Goal: Browse casually: Explore the website without a specific task or goal

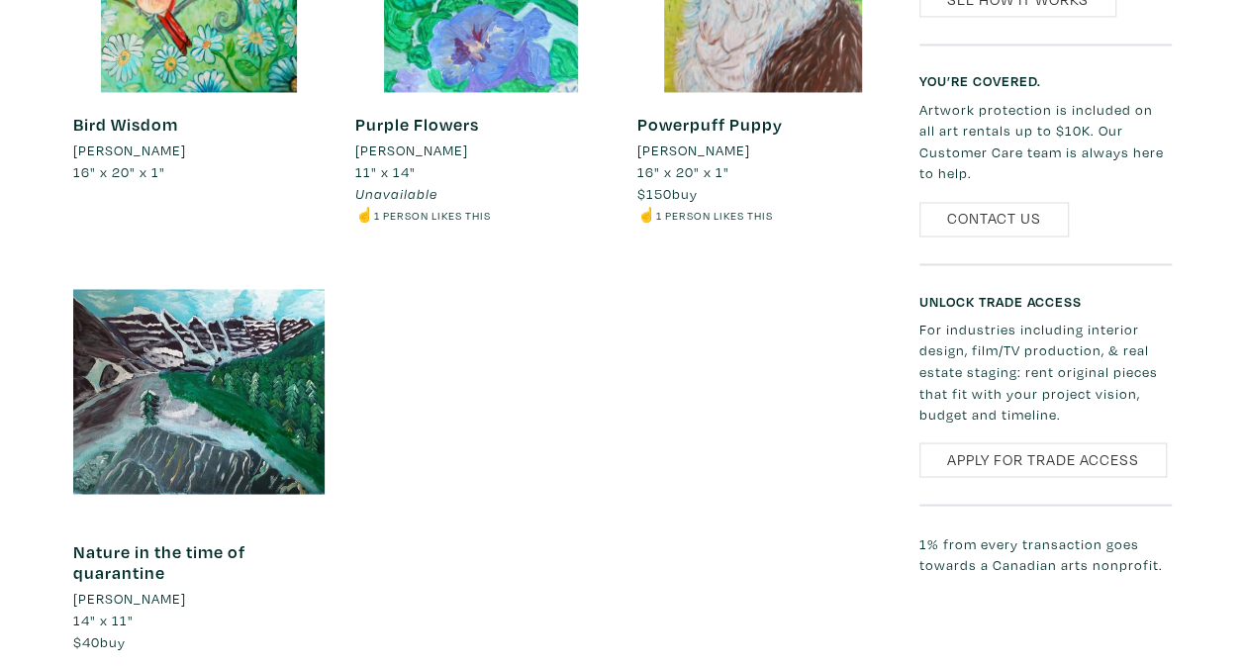
scroll to position [1386, 0]
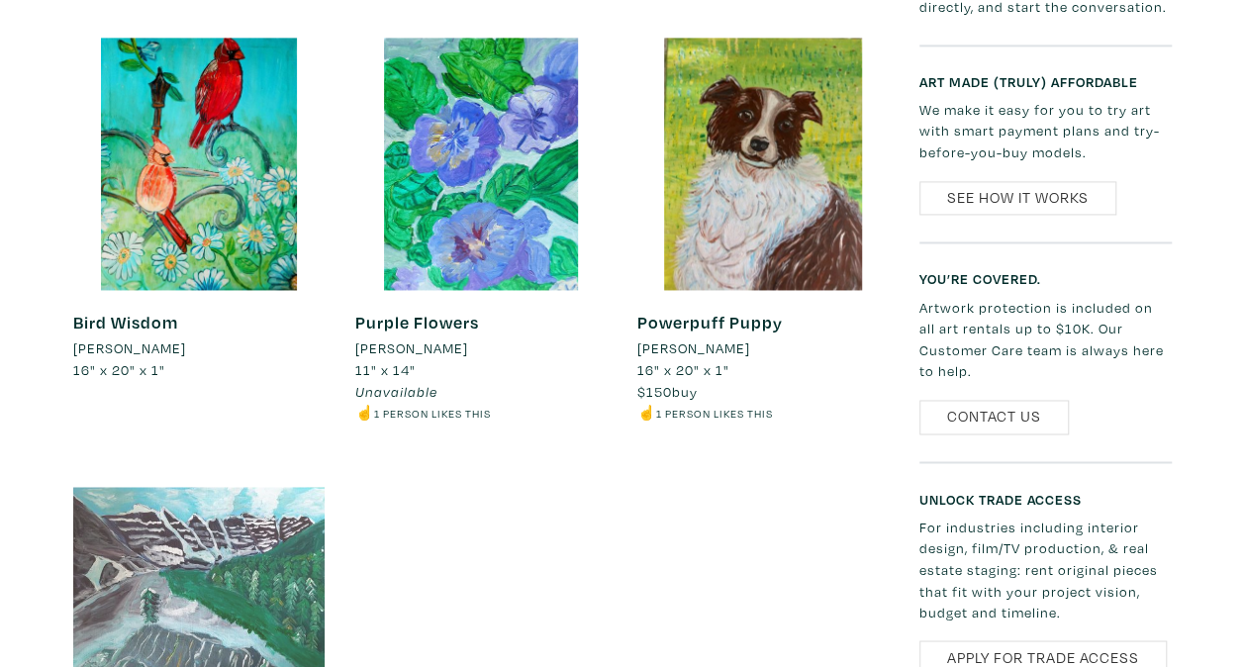
click at [176, 546] on div at bounding box center [199, 589] width 252 height 252
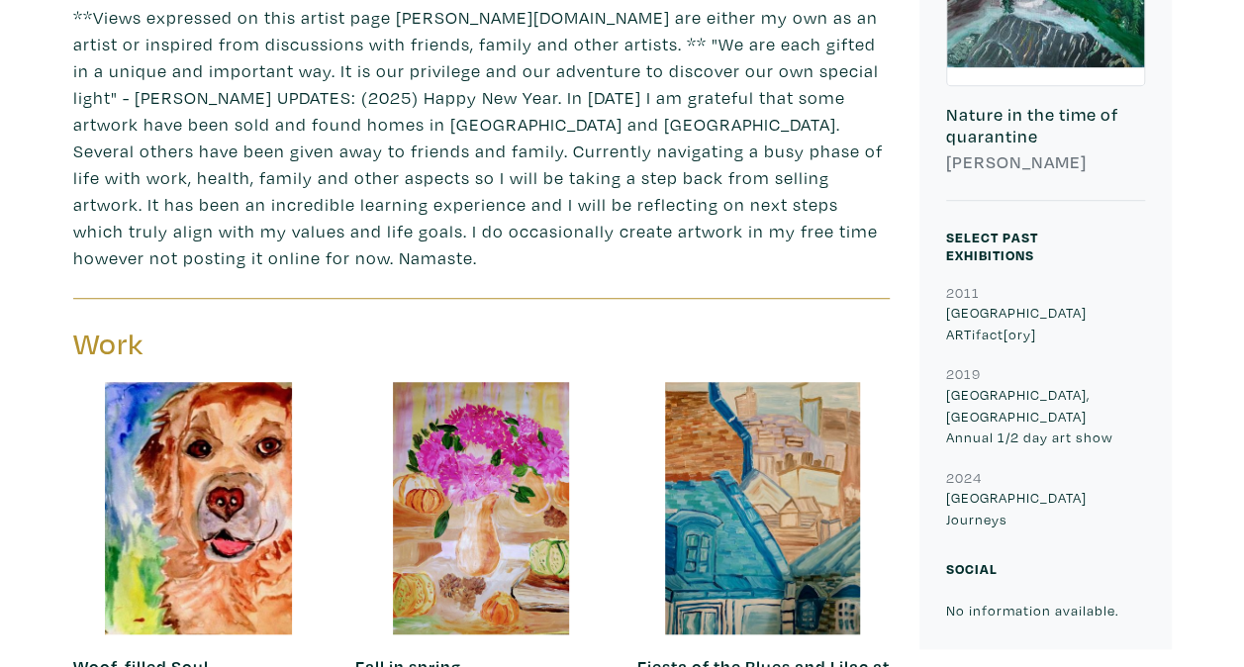
scroll to position [0, 0]
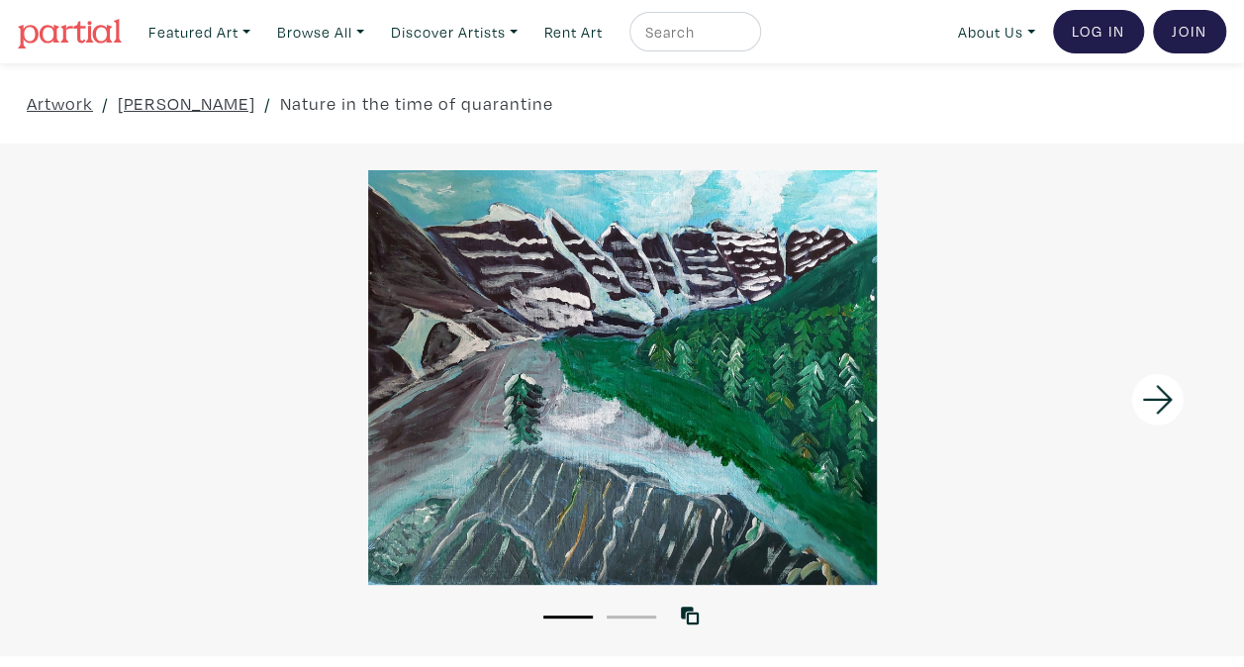
click at [1163, 402] on icon at bounding box center [1157, 399] width 67 height 53
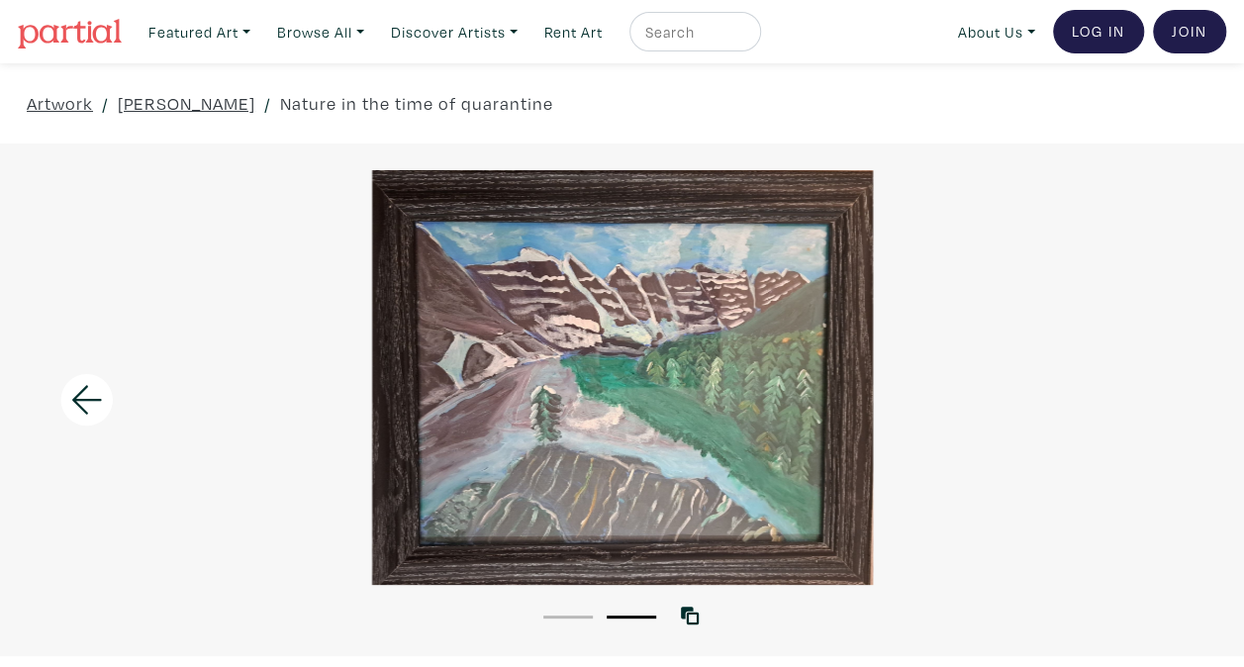
click at [85, 405] on icon at bounding box center [86, 399] width 67 height 53
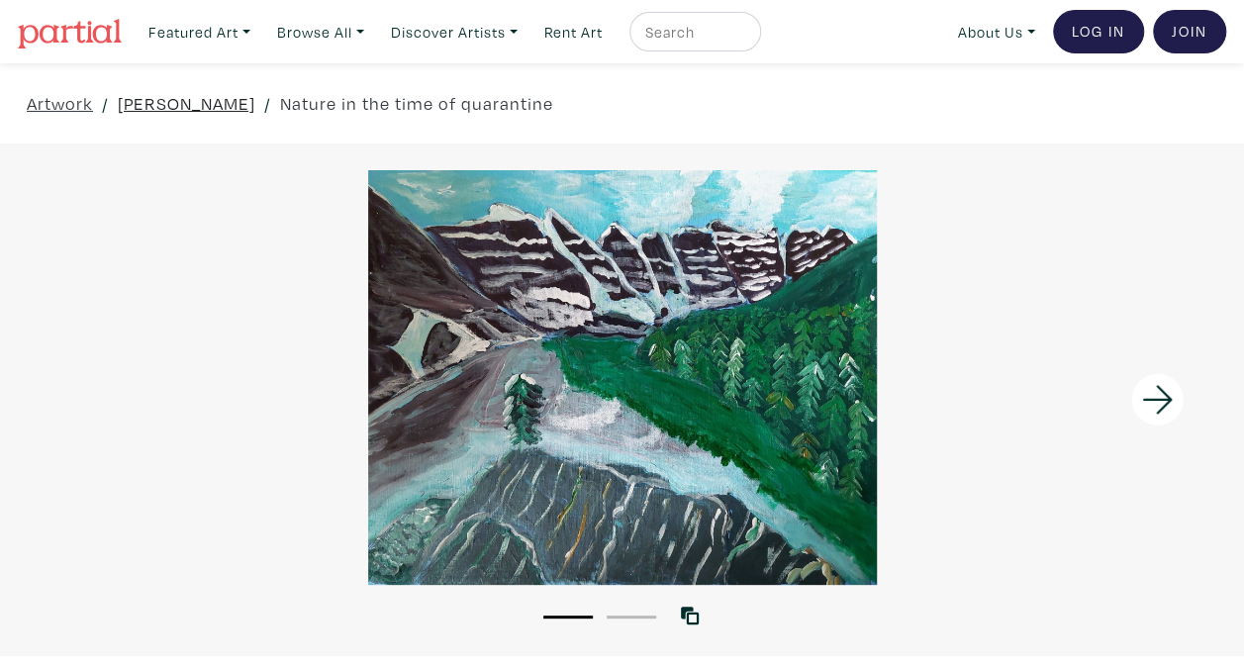
click at [202, 101] on link "[PERSON_NAME]" at bounding box center [187, 103] width 138 height 27
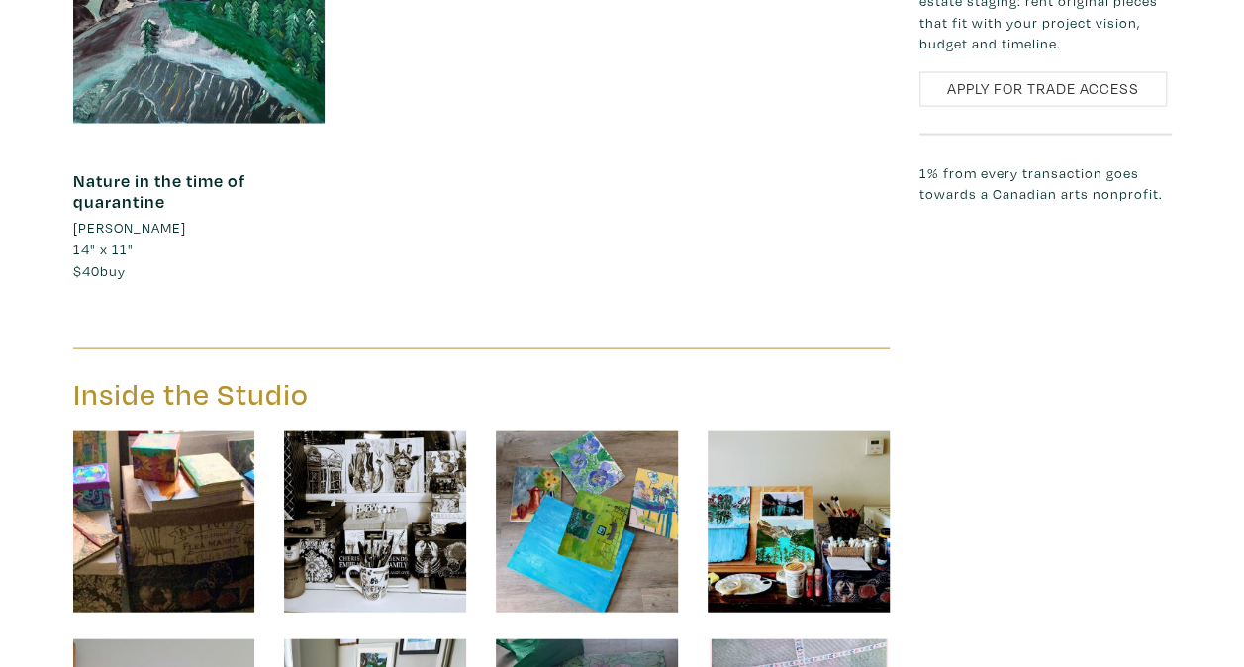
scroll to position [2277, 0]
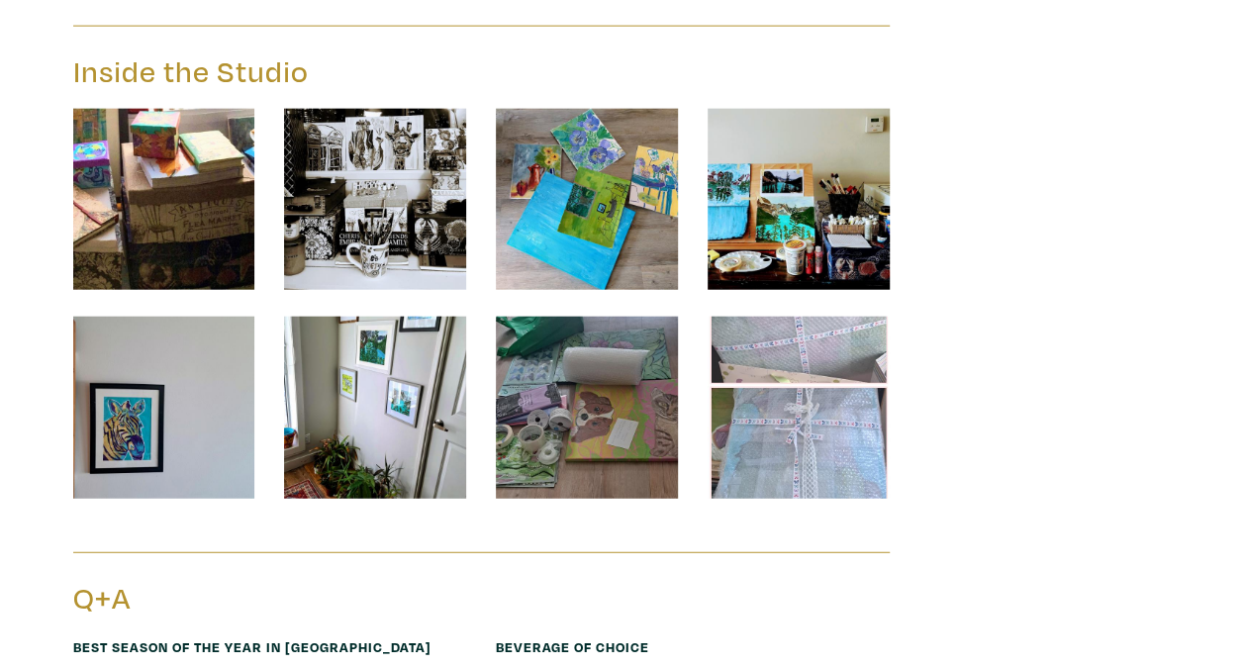
click at [203, 184] on img at bounding box center [164, 200] width 182 height 182
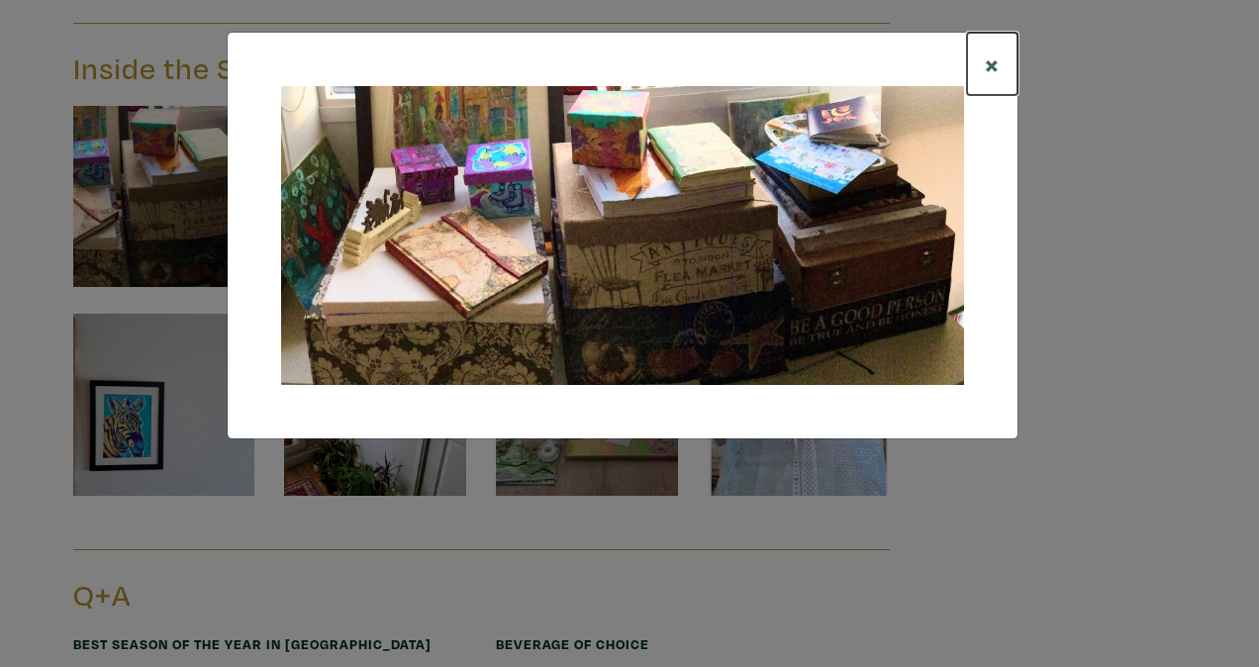
click at [986, 69] on span "×" at bounding box center [992, 64] width 15 height 35
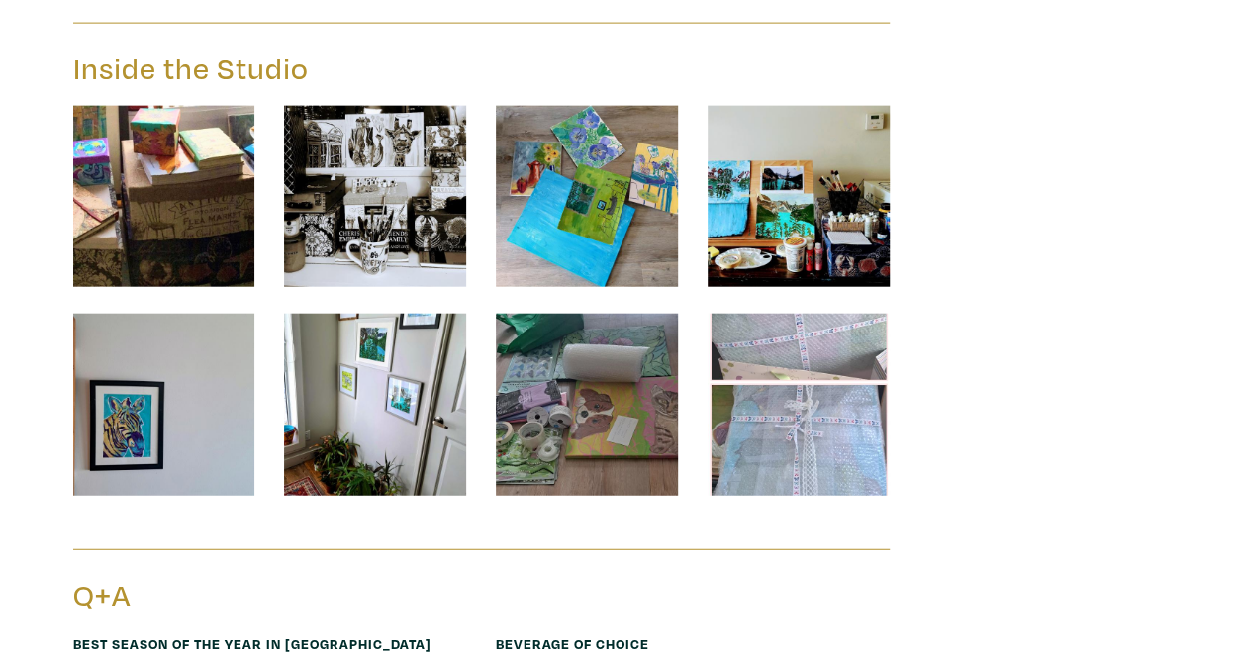
click at [357, 191] on img at bounding box center [375, 197] width 182 height 182
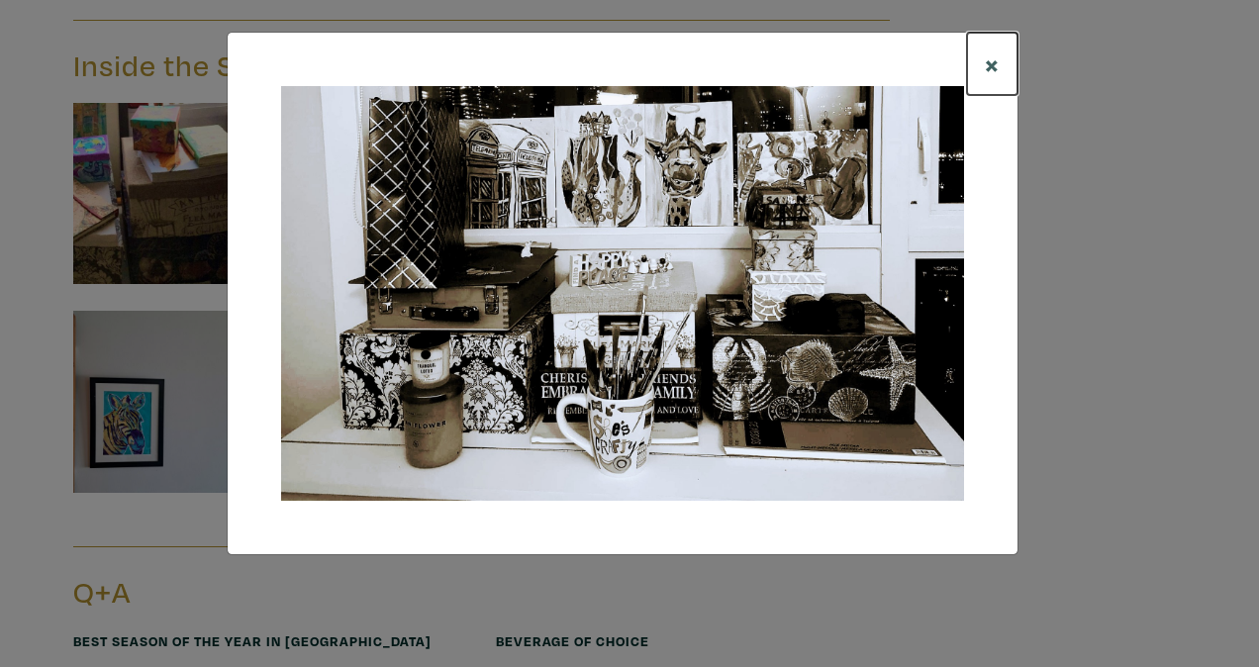
click at [990, 63] on span "×" at bounding box center [992, 64] width 15 height 35
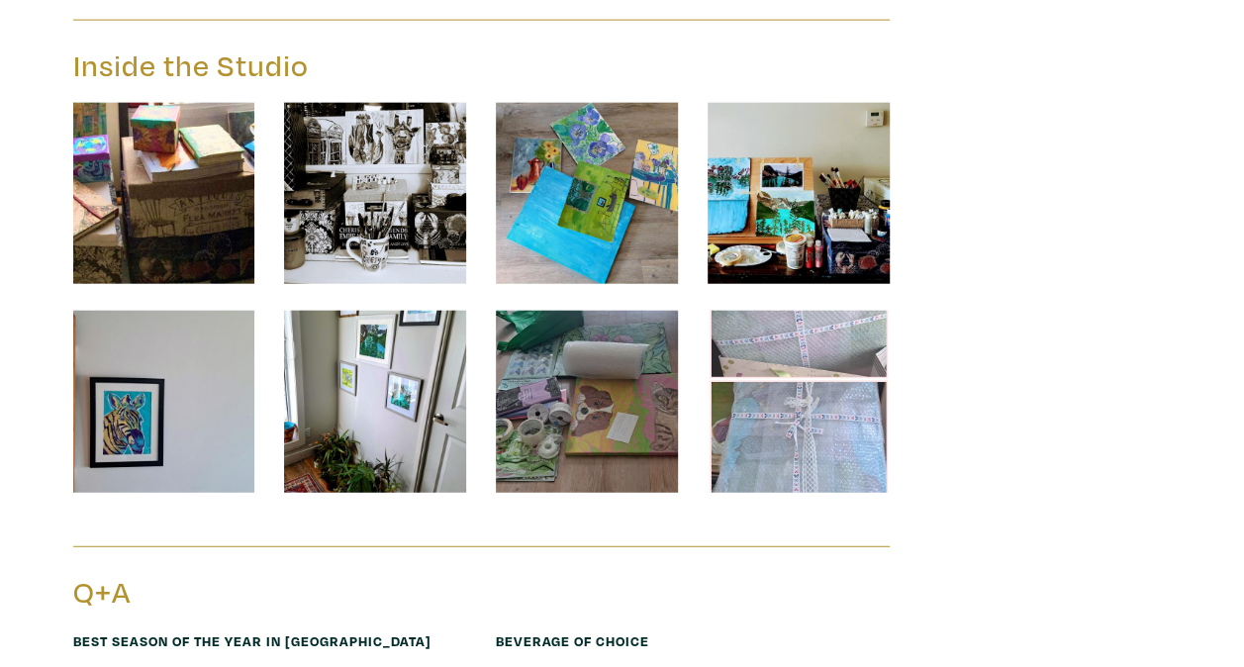
click at [575, 158] on img at bounding box center [587, 194] width 182 height 182
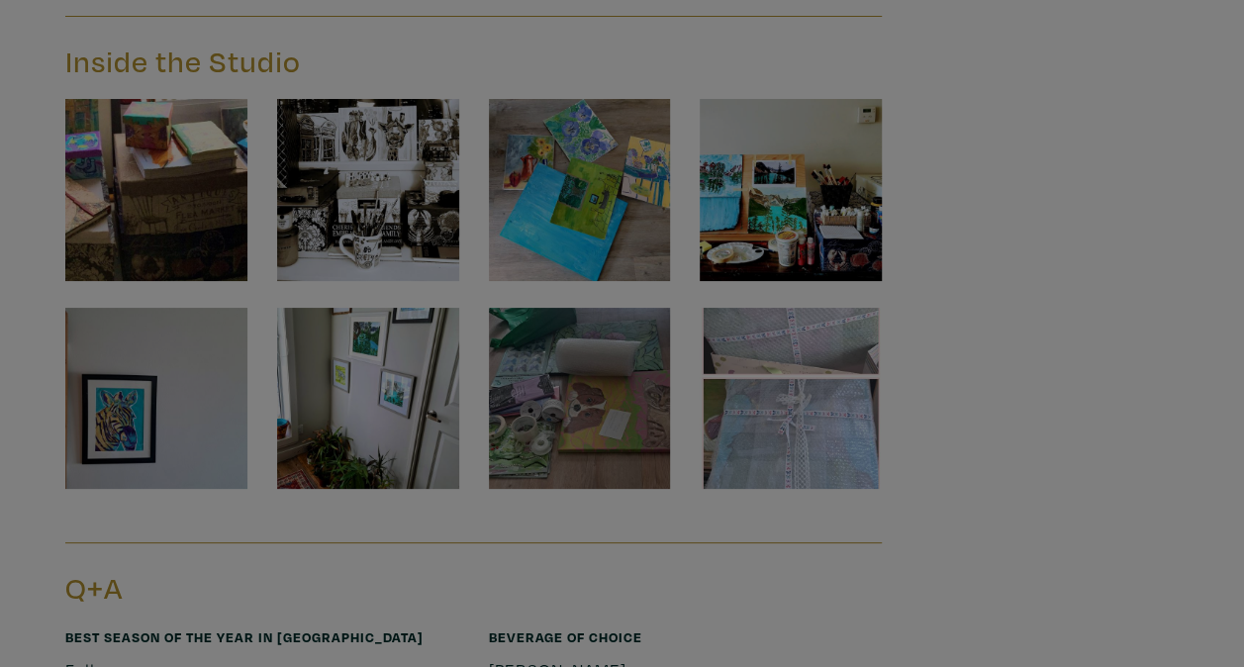
scroll to position [2286, 0]
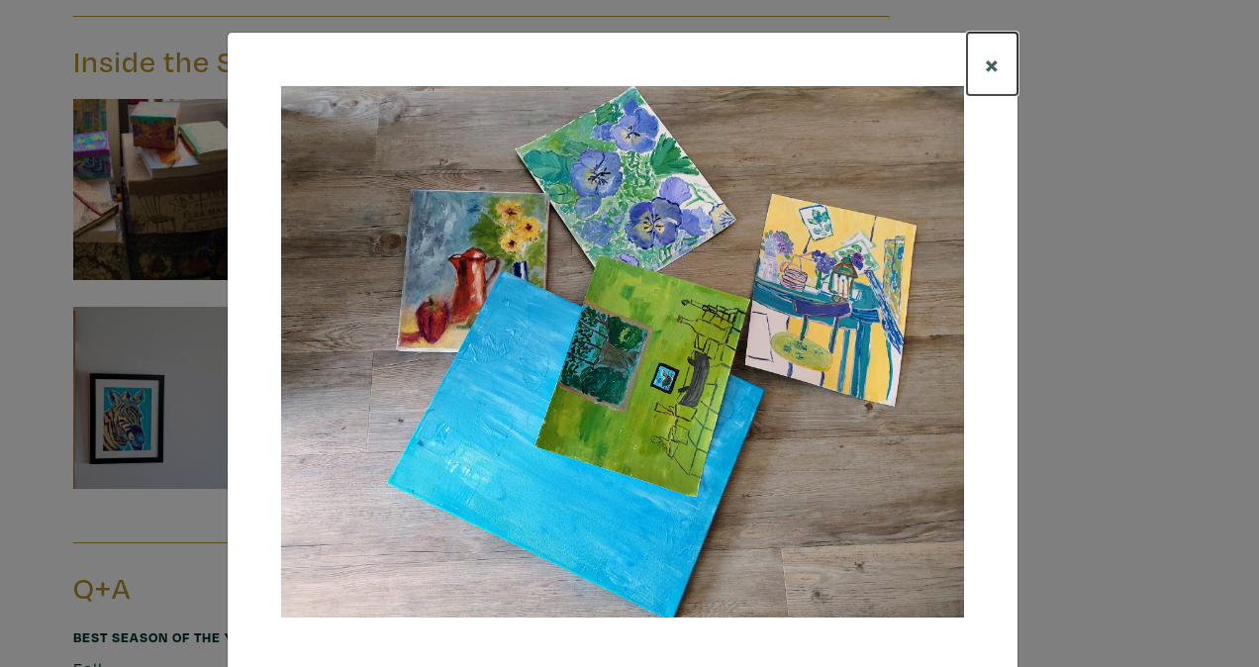
click at [985, 66] on span "×" at bounding box center [992, 64] width 15 height 35
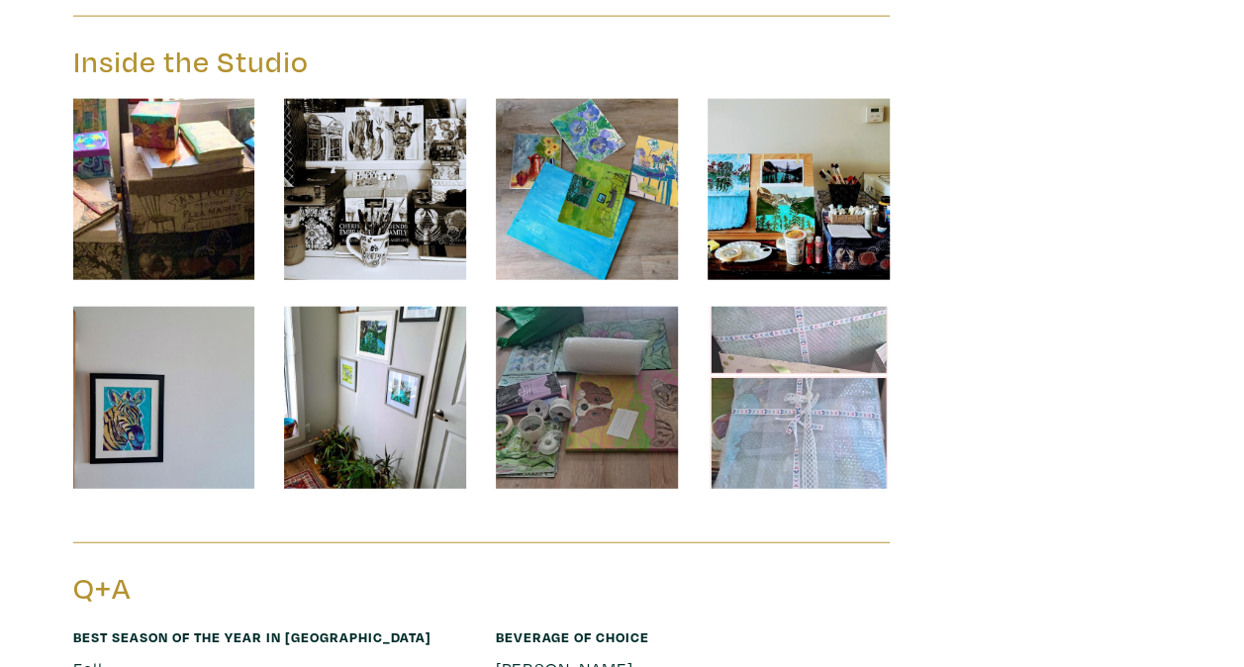
click at [805, 174] on img at bounding box center [799, 190] width 182 height 182
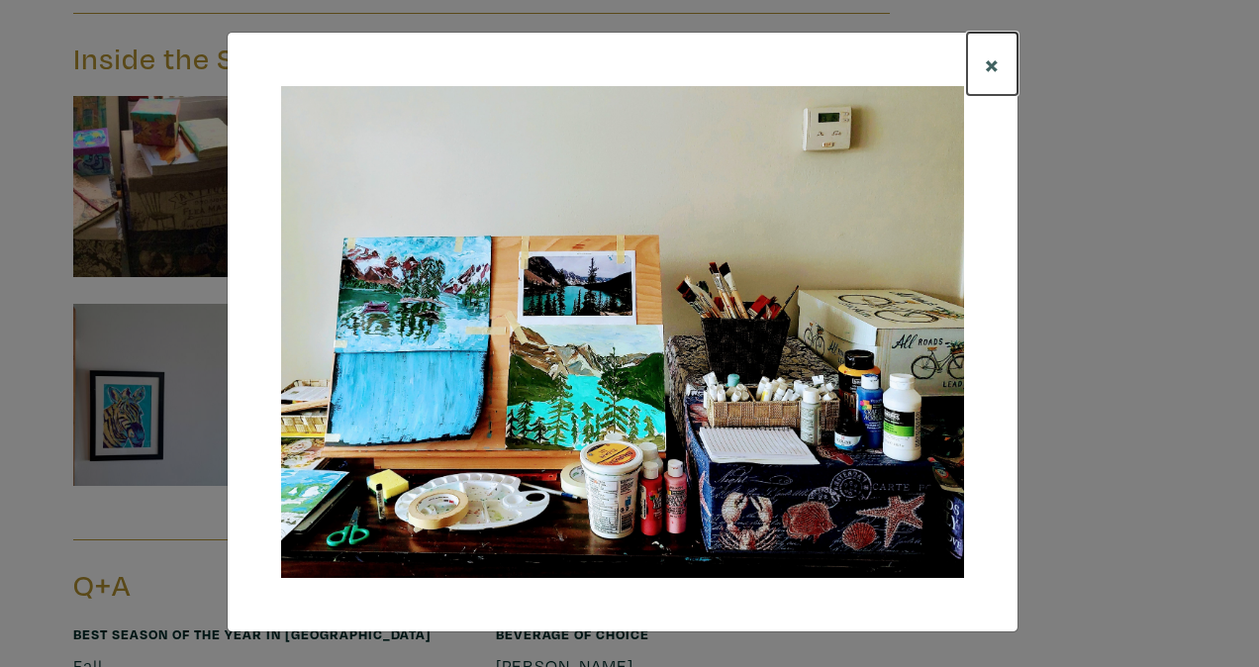
click at [1014, 59] on button "×" at bounding box center [992, 64] width 50 height 62
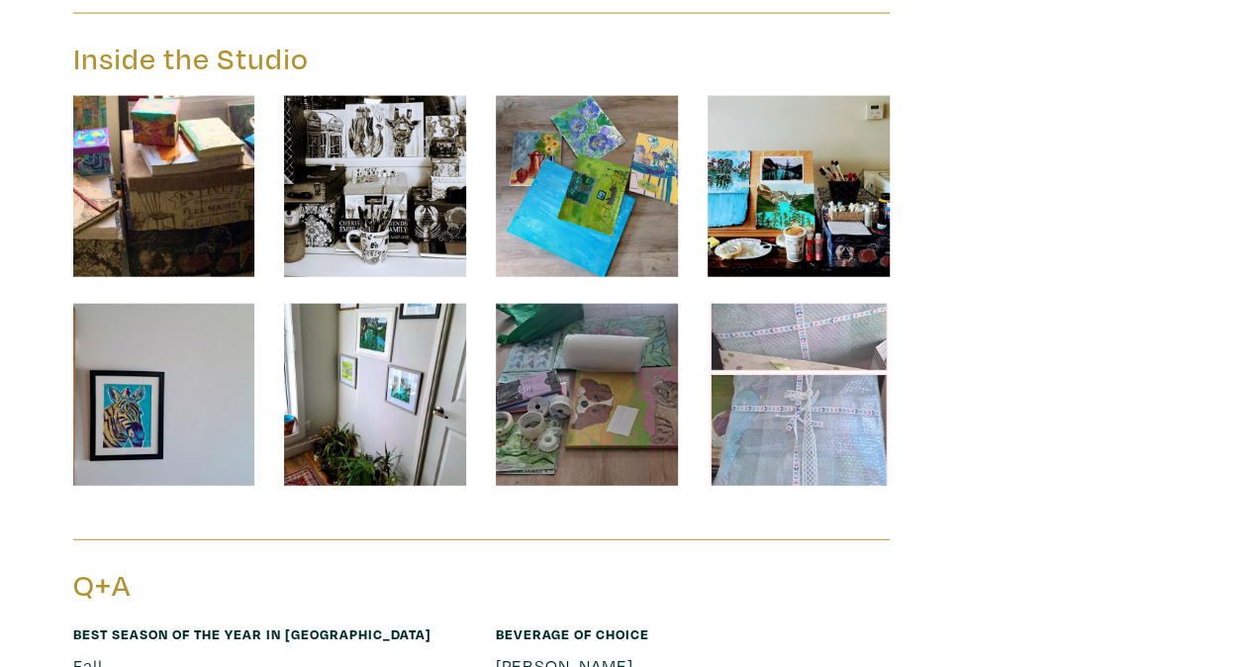
click at [204, 320] on img at bounding box center [164, 395] width 182 height 182
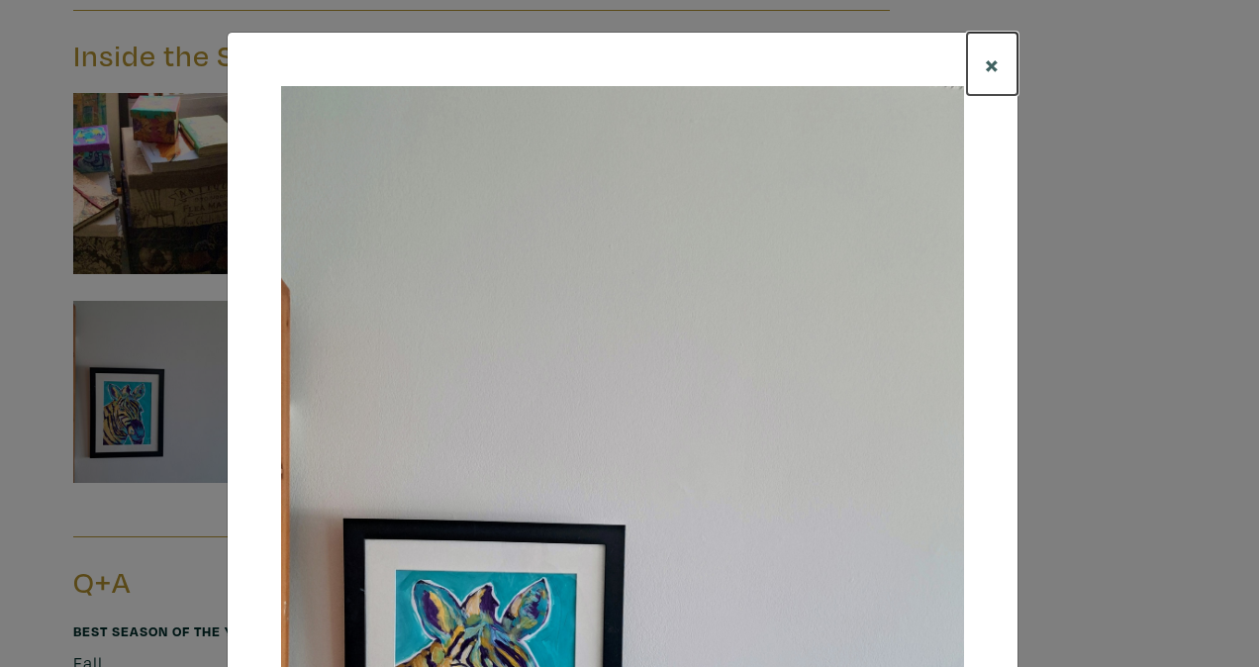
click at [975, 55] on button "×" at bounding box center [992, 64] width 50 height 62
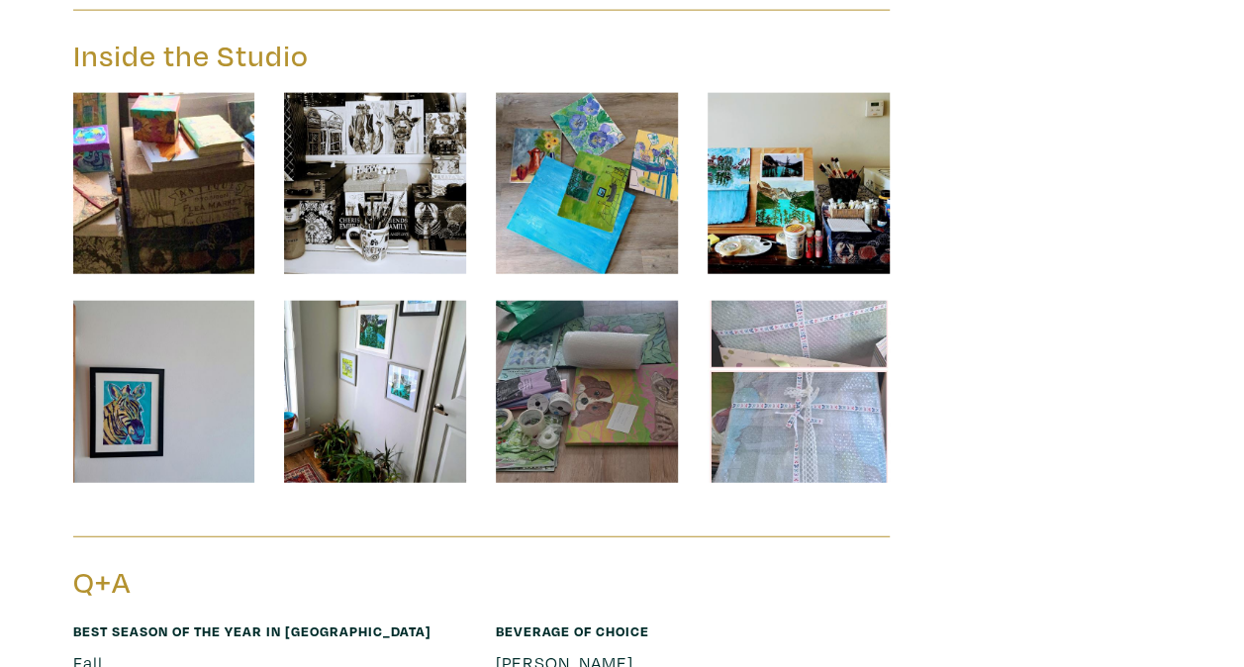
click at [293, 400] on img at bounding box center [375, 392] width 182 height 182
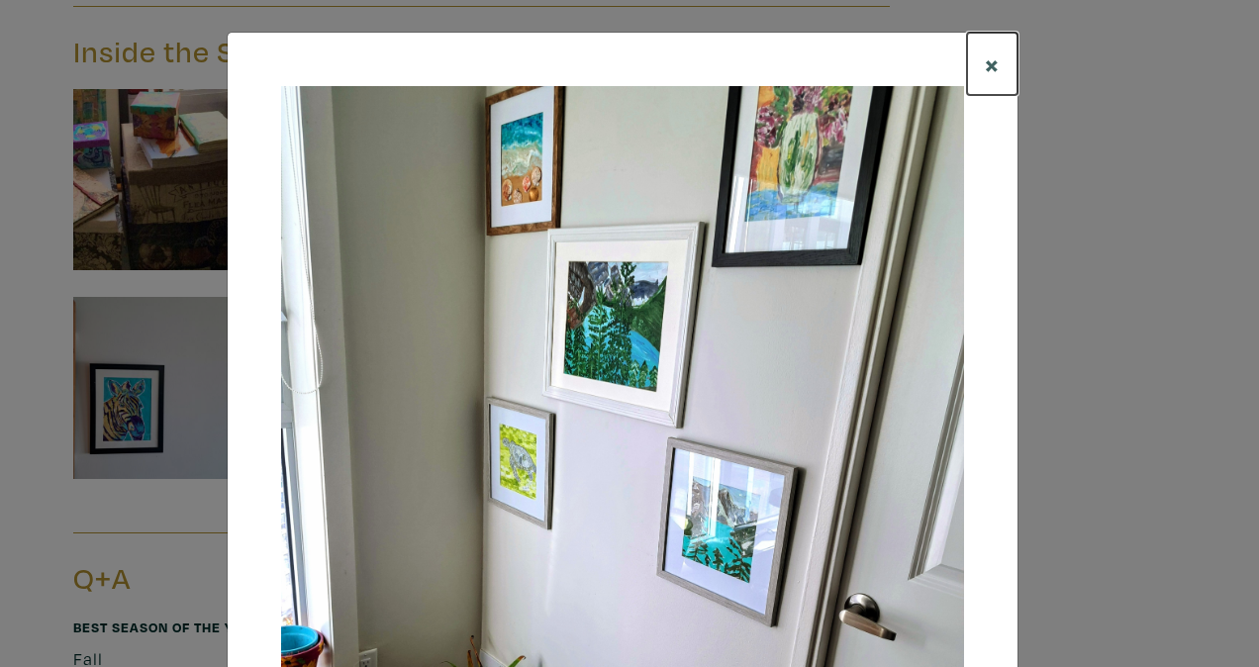
click at [987, 60] on span "×" at bounding box center [992, 64] width 15 height 35
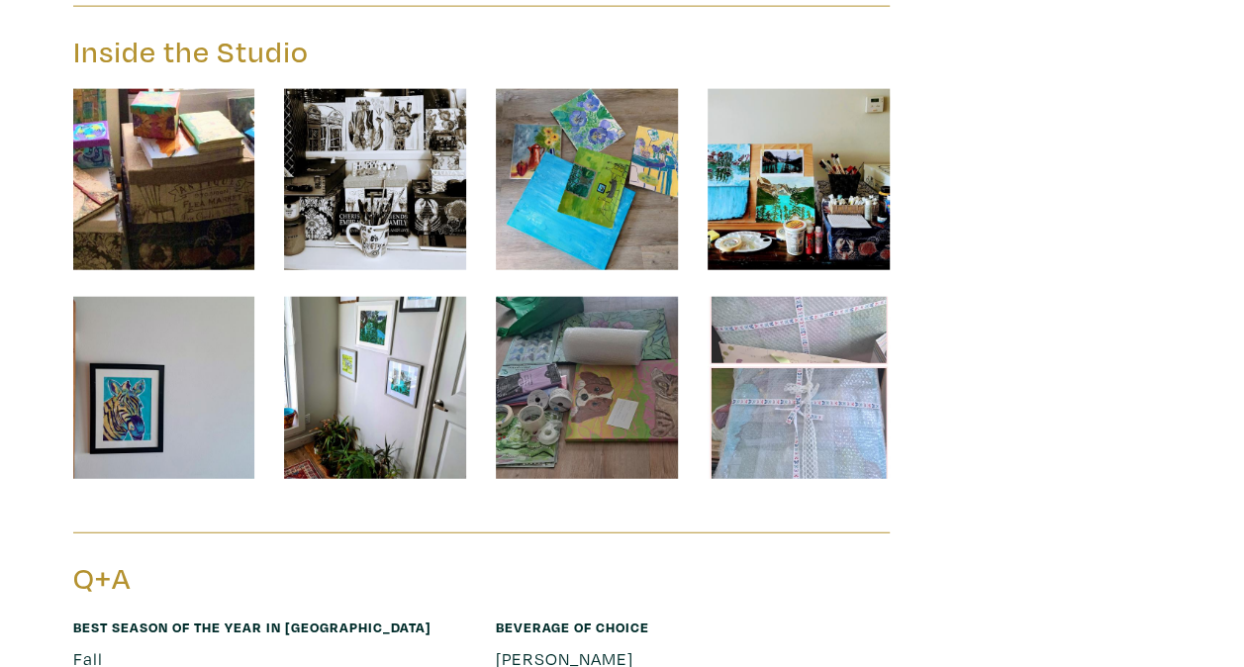
click at [528, 348] on img at bounding box center [587, 388] width 182 height 182
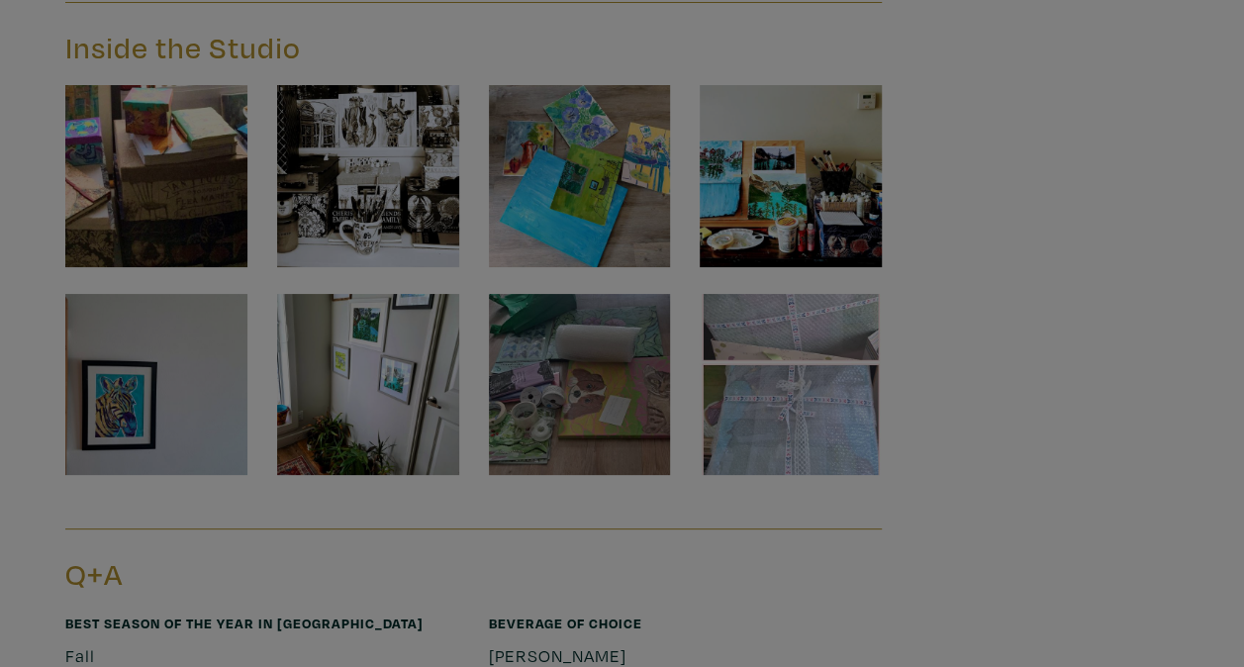
scroll to position [2299, 0]
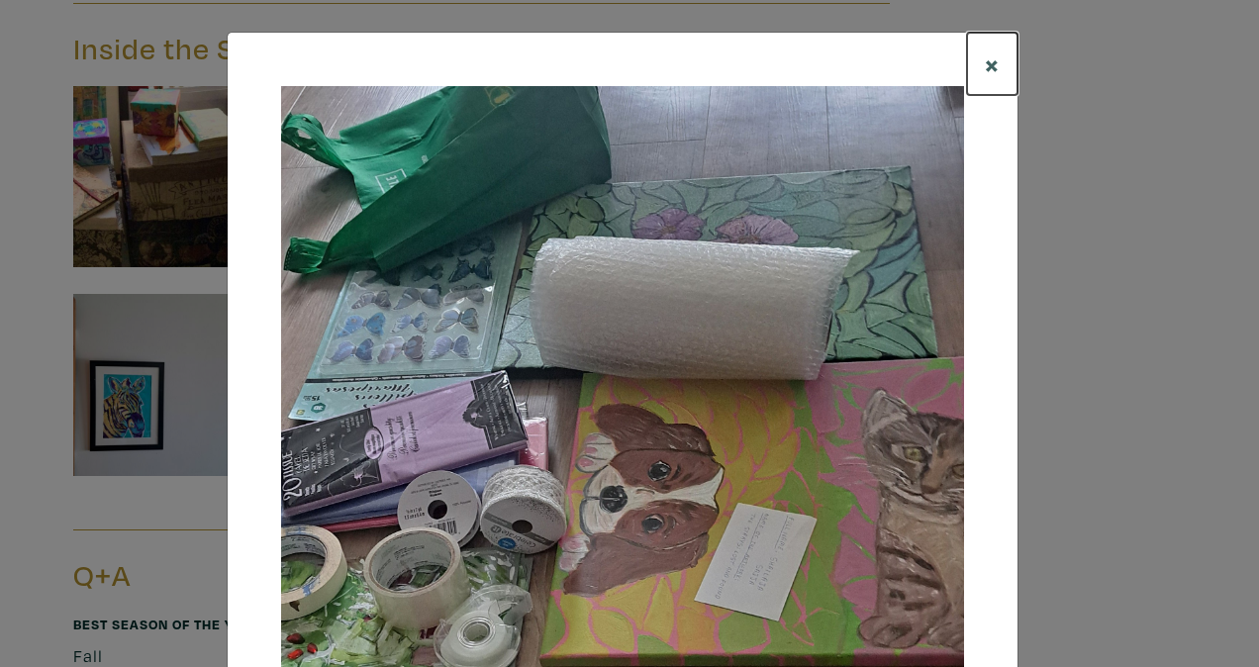
click at [985, 68] on span "×" at bounding box center [992, 64] width 15 height 35
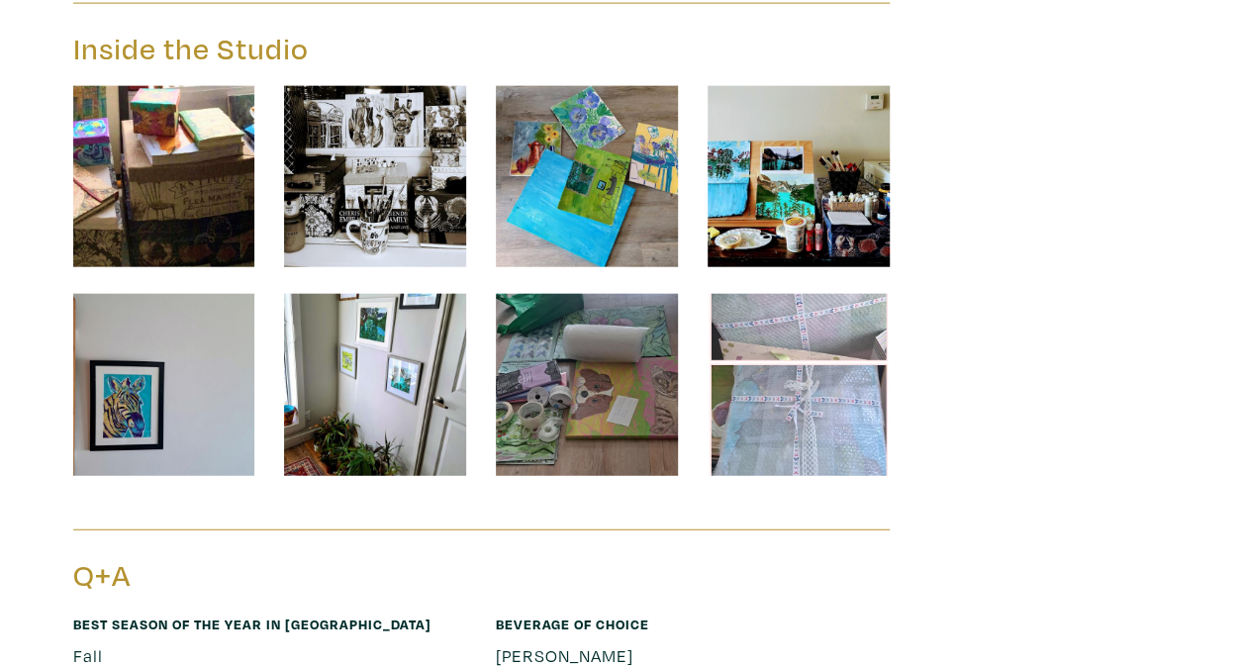
click at [773, 325] on img at bounding box center [799, 385] width 182 height 182
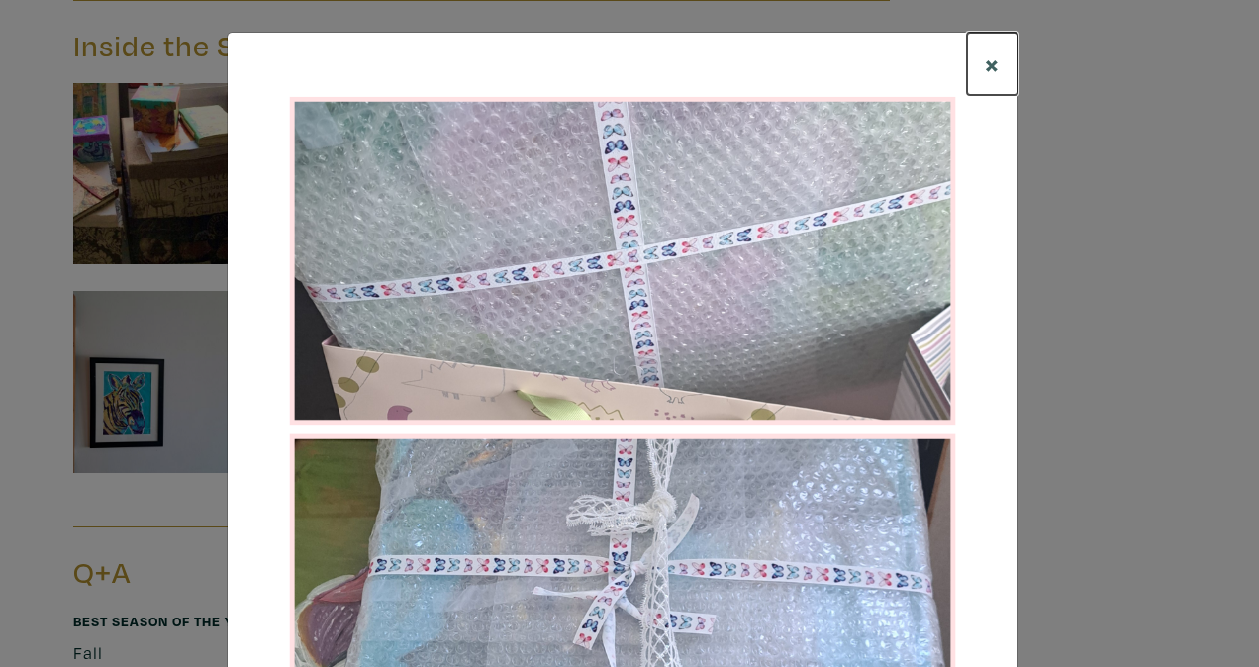
click at [991, 59] on span "×" at bounding box center [992, 64] width 15 height 35
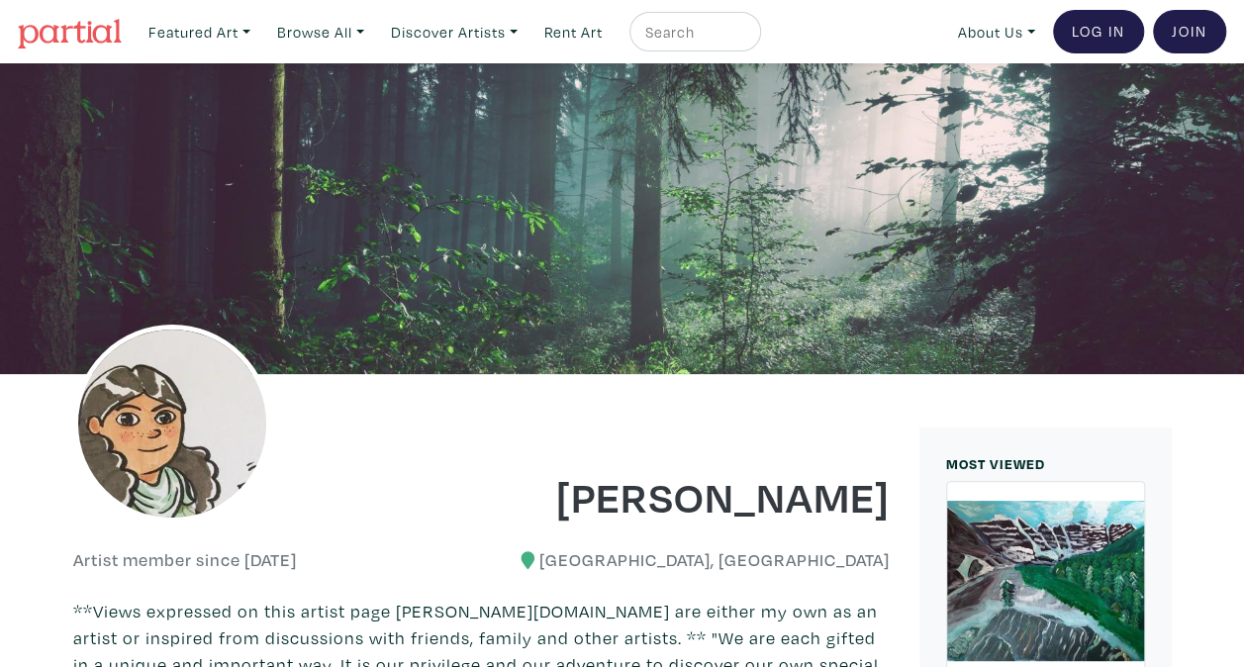
click at [89, 42] on img at bounding box center [70, 34] width 104 height 30
